Goal: Feedback & Contribution: Leave review/rating

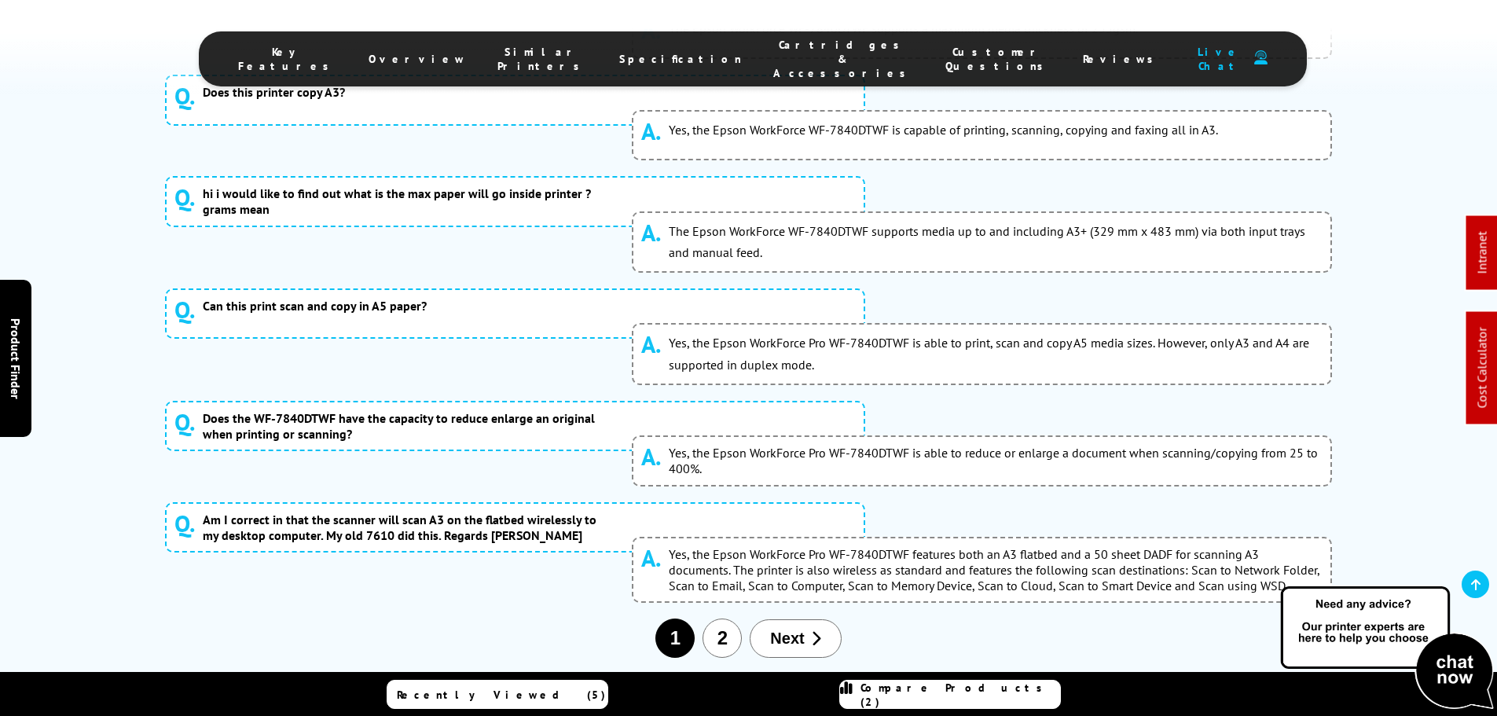
scroll to position [10512, 0]
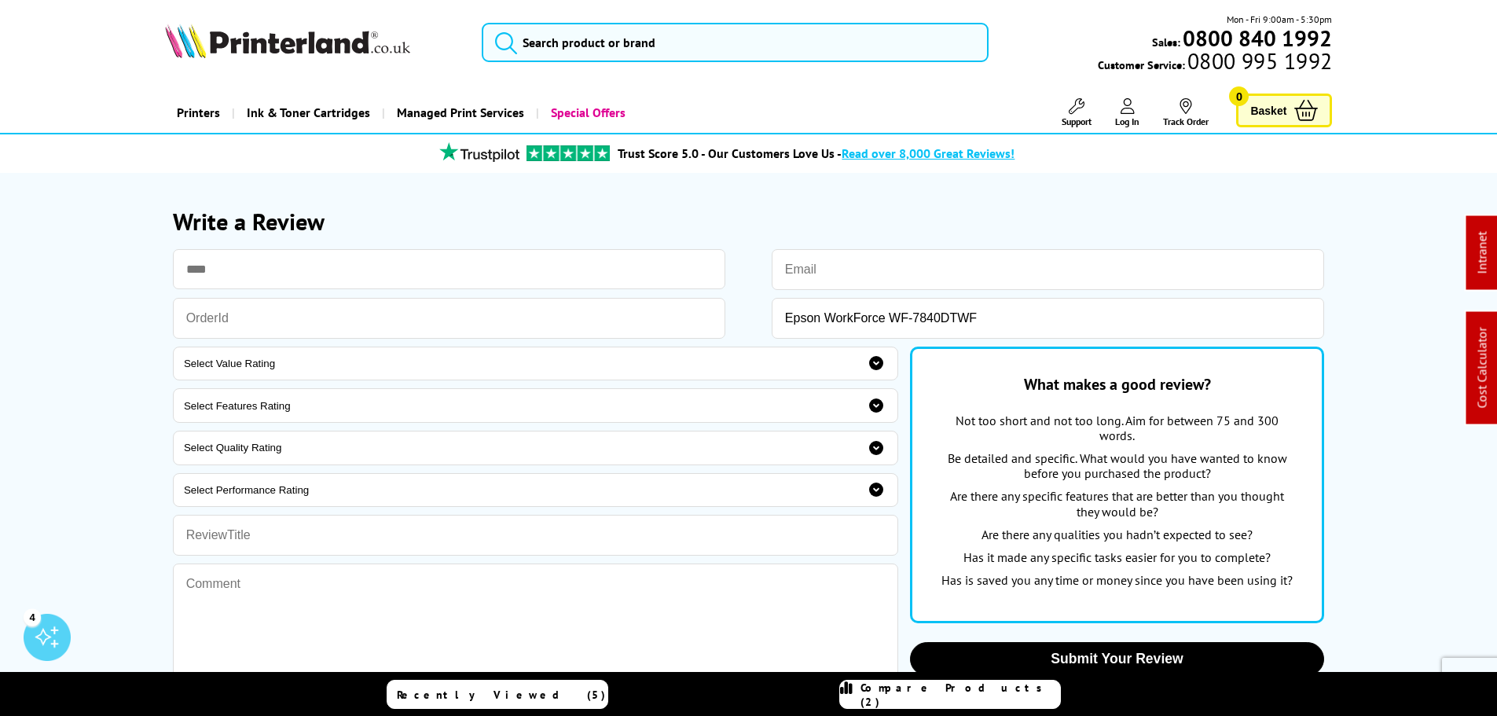
click at [578, 21] on div "Mon - Fri 9:00am - 5:30pm Sales: 0800 840 1992 Customer Service: 0800 995 1992" at bounding box center [748, 46] width 1257 height 69
click at [578, 28] on input "search" at bounding box center [735, 42] width 507 height 39
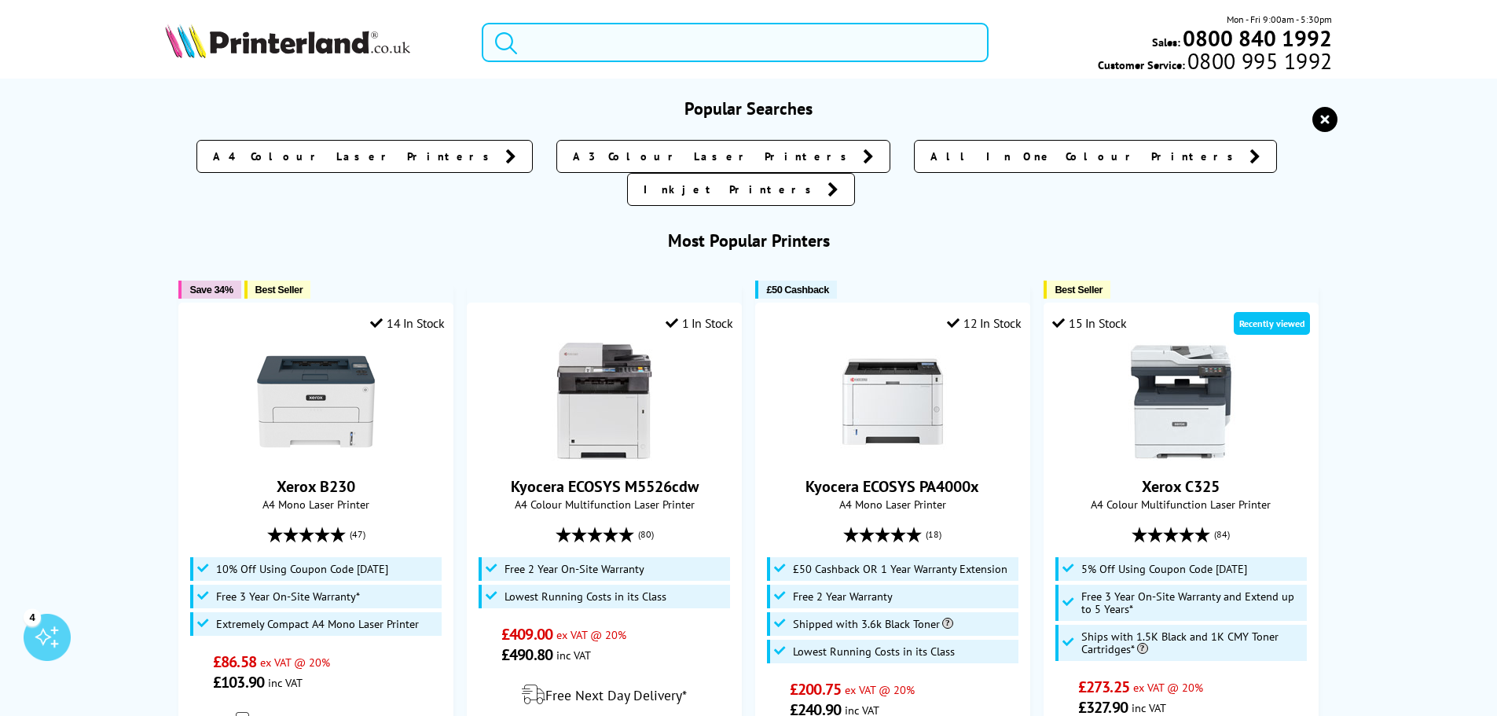
click at [593, 43] on input "search" at bounding box center [735, 42] width 507 height 39
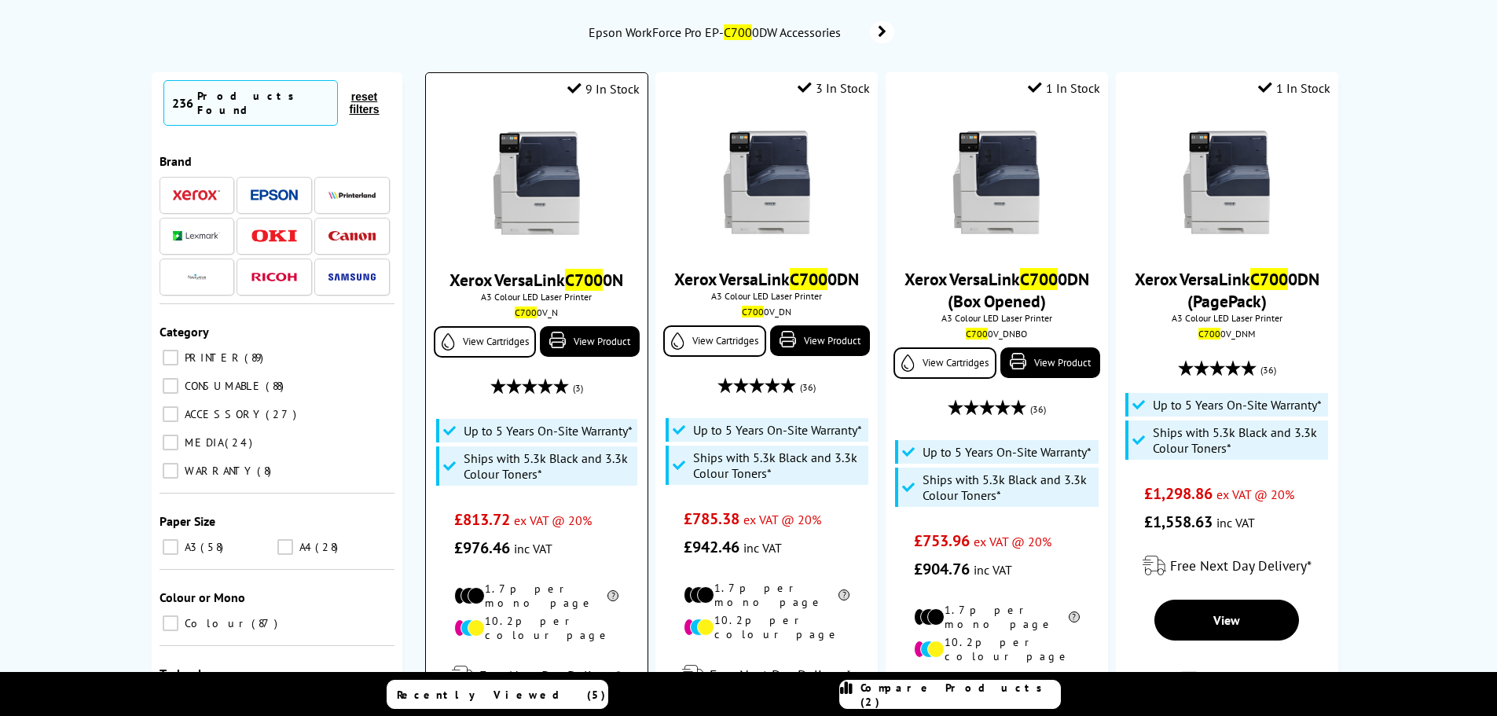
scroll to position [157, 0]
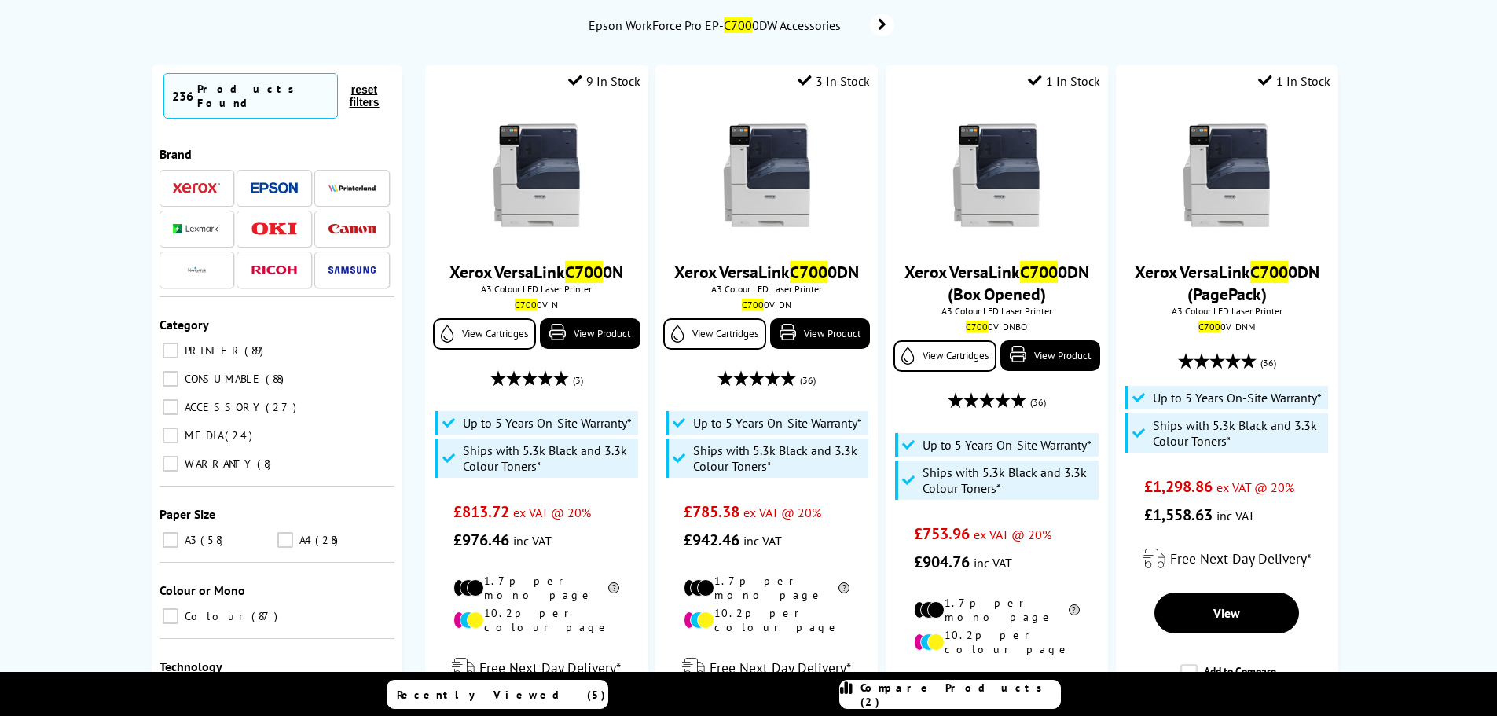
type input "c700"
